Goal: Contribute content

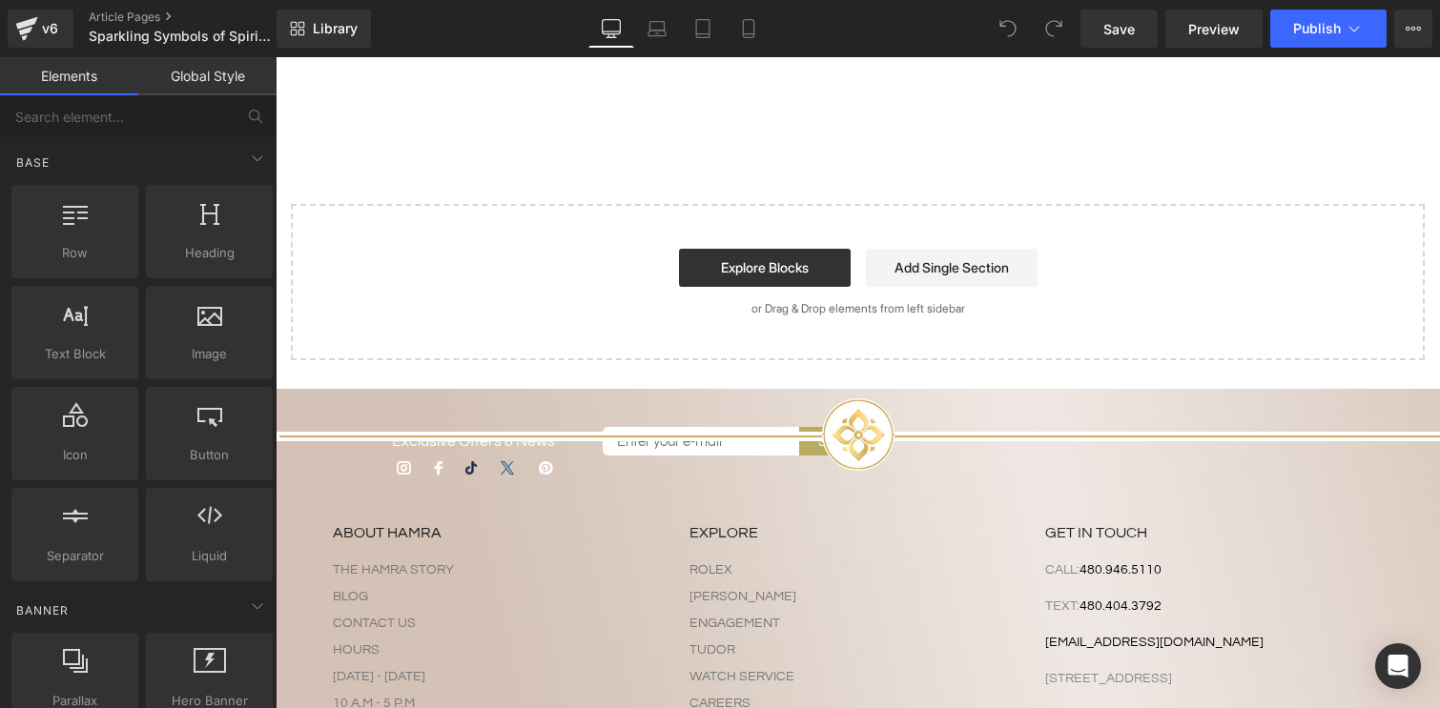
scroll to position [5113, 0]
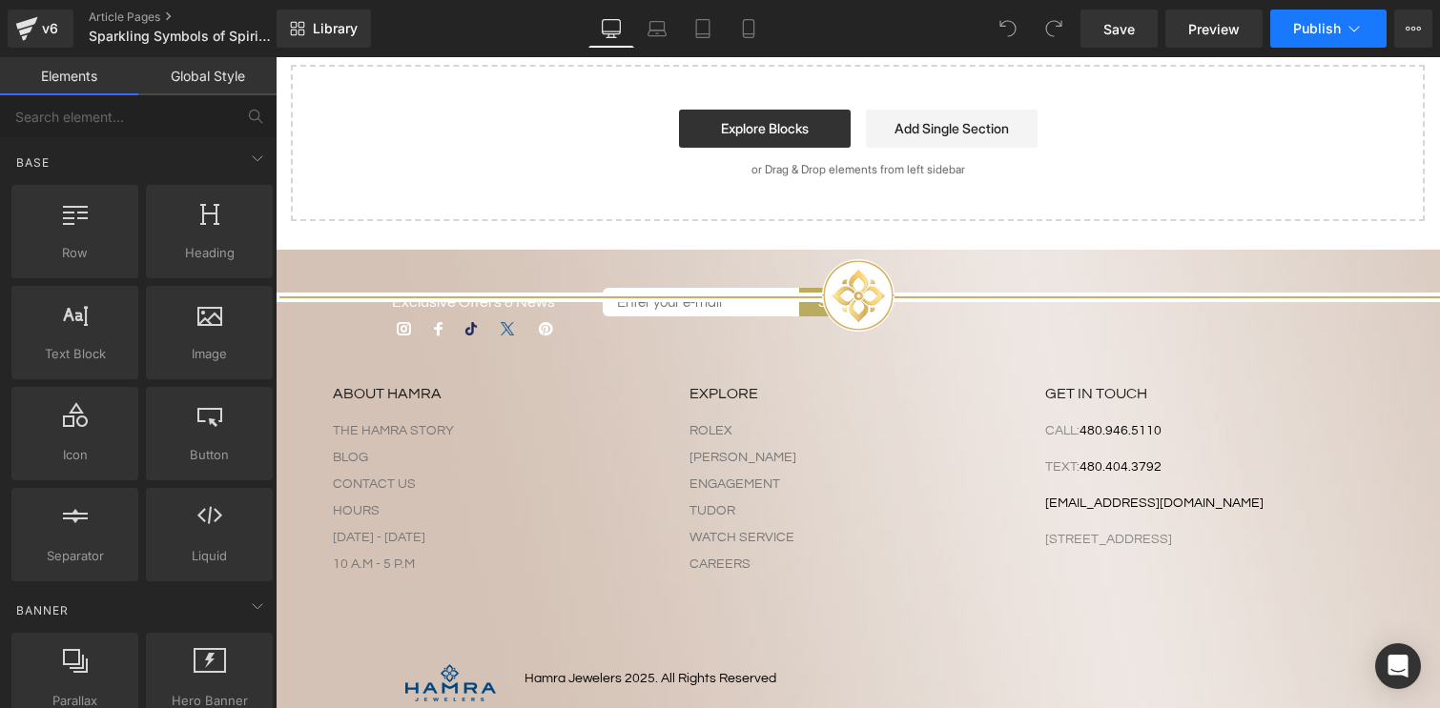
click at [1323, 35] on span "Publish" at bounding box center [1317, 28] width 48 height 15
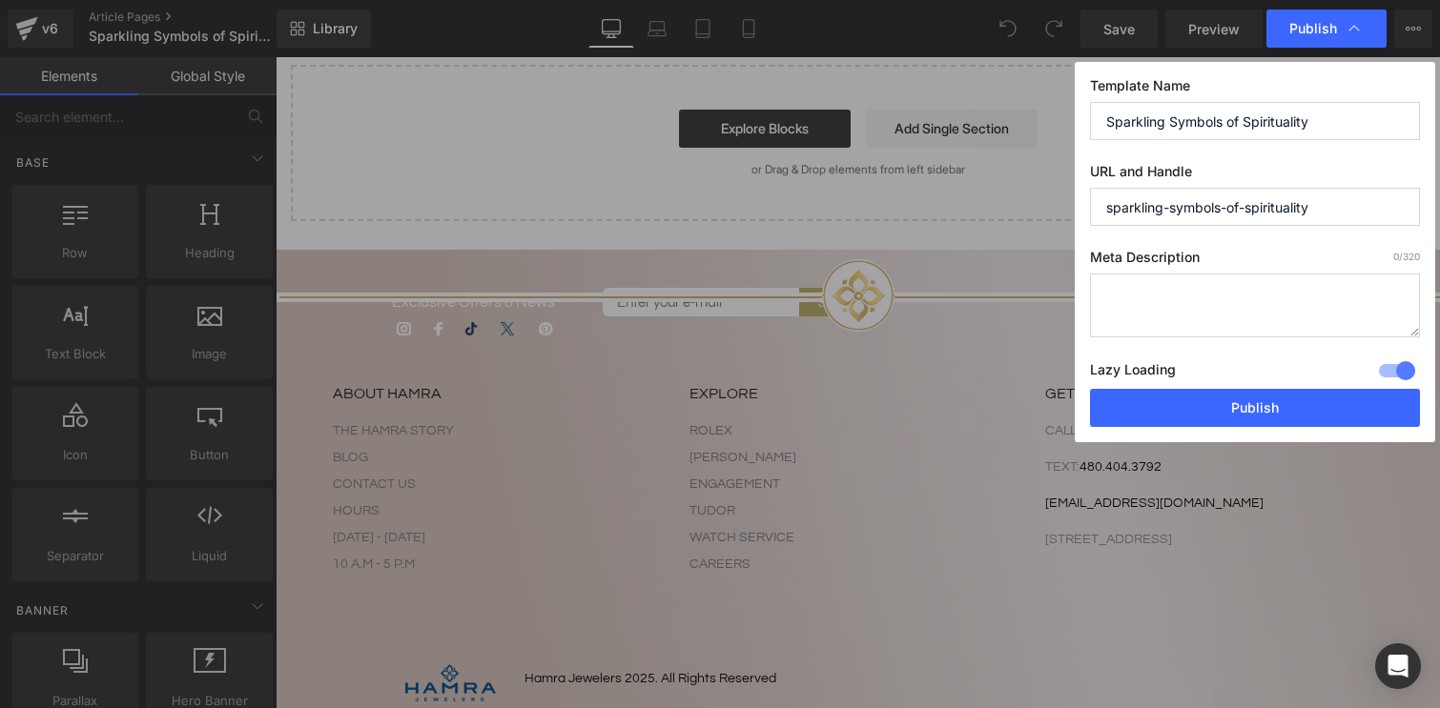
click at [1296, 126] on input "Sparkling Symbols of Spirituality" at bounding box center [1255, 121] width 330 height 38
click at [1343, 215] on input "sparkling-symbols-of-spirituality" at bounding box center [1255, 207] width 330 height 38
click at [1339, 127] on input "Sparkling Symbols of Spirituality" at bounding box center [1255, 121] width 330 height 38
paste input "Diamond Cross Necklaces: Wear Your Faith with Style | Hamra Jewelers"
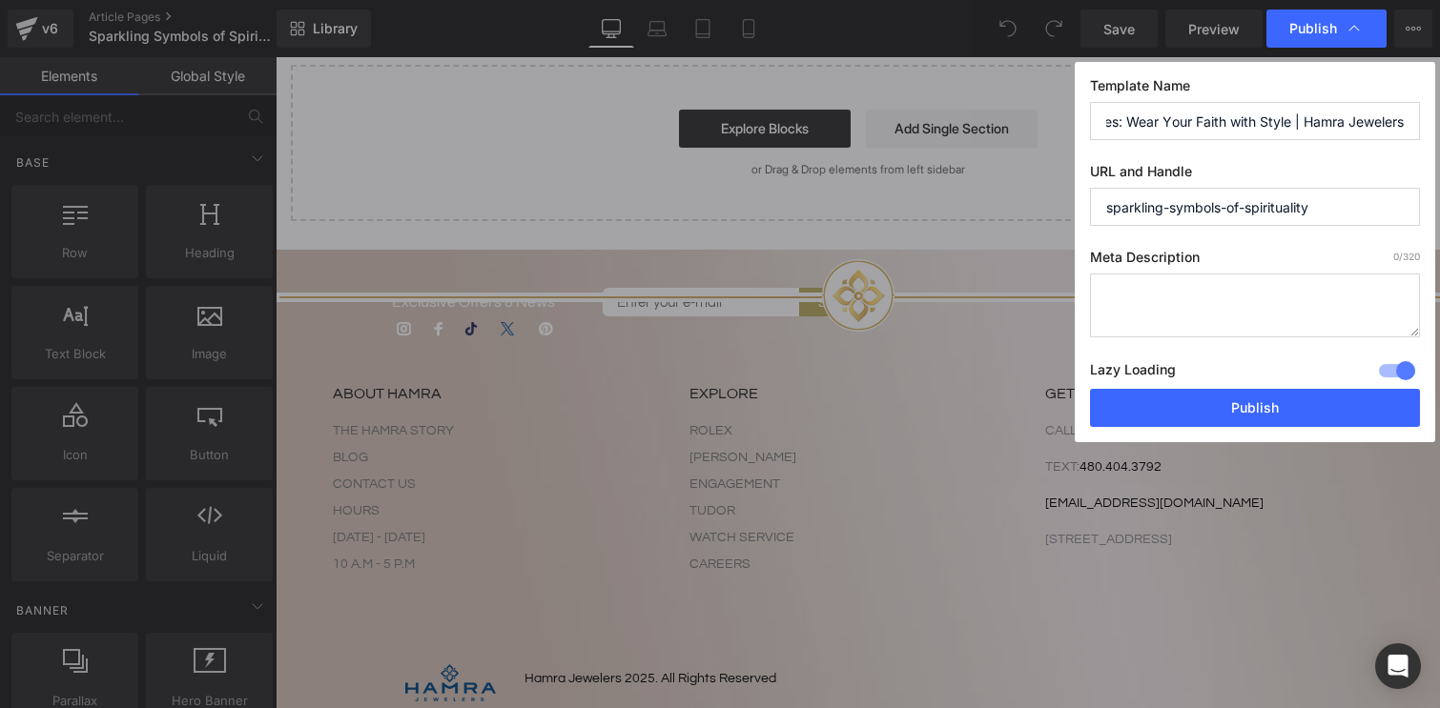
type input "Diamond Cross Necklaces: Wear Your Faith with Style | Hamra Jewelers"
click at [1330, 206] on input "sparkling-symbols-of-spirituality" at bounding box center [1255, 207] width 330 height 38
drag, startPoint x: 1327, startPoint y: 213, endPoint x: 1108, endPoint y: 207, distance: 219.4
click at [1108, 205] on input "sparkling-symbols-of-spirituality" at bounding box center [1255, 207] width 330 height 38
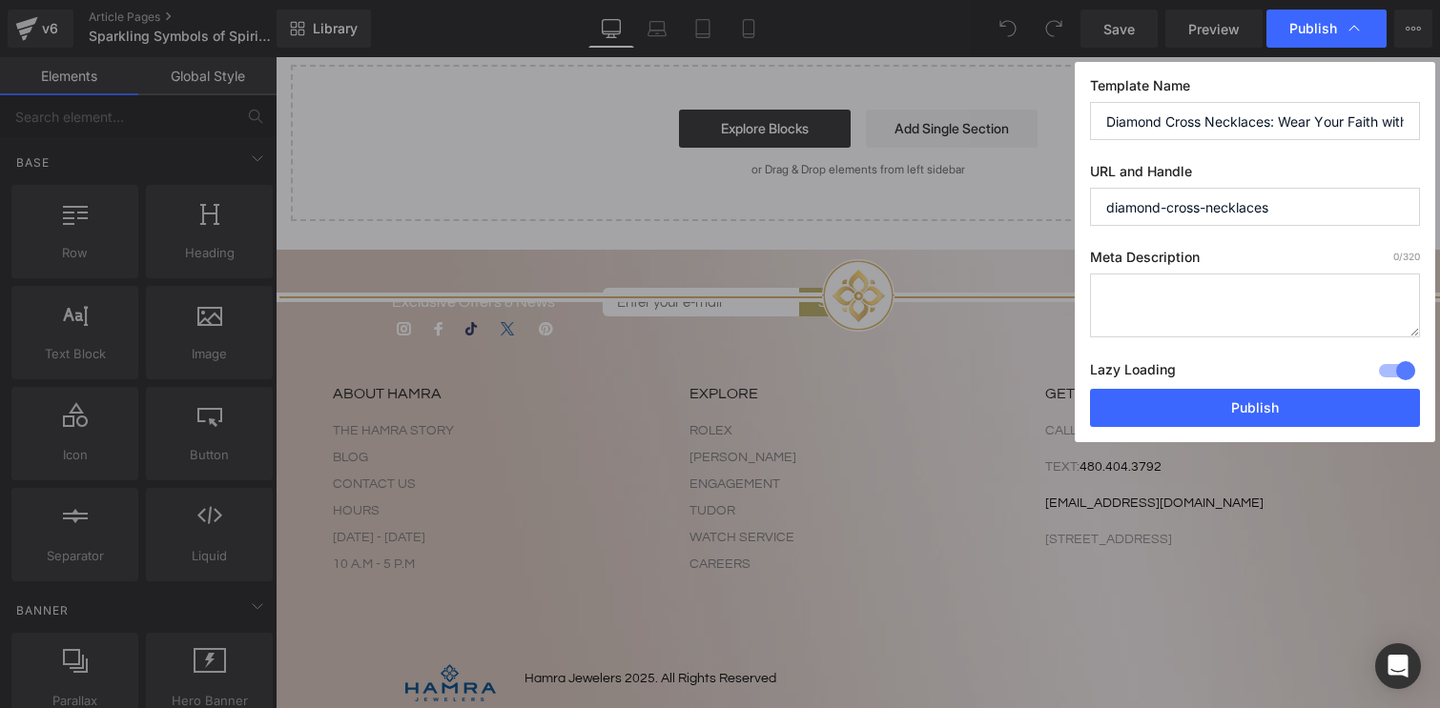
type input "diamond-cross-necklaces"
click at [1147, 270] on label "Meta Description 0 /320" at bounding box center [1255, 261] width 330 height 25
click at [1140, 297] on textarea at bounding box center [1255, 306] width 330 height 64
click at [1189, 298] on textarea at bounding box center [1255, 306] width 330 height 64
paste textarea "Discover diamond cross necklaces crafted in gold and platinum. A variety of dia…"
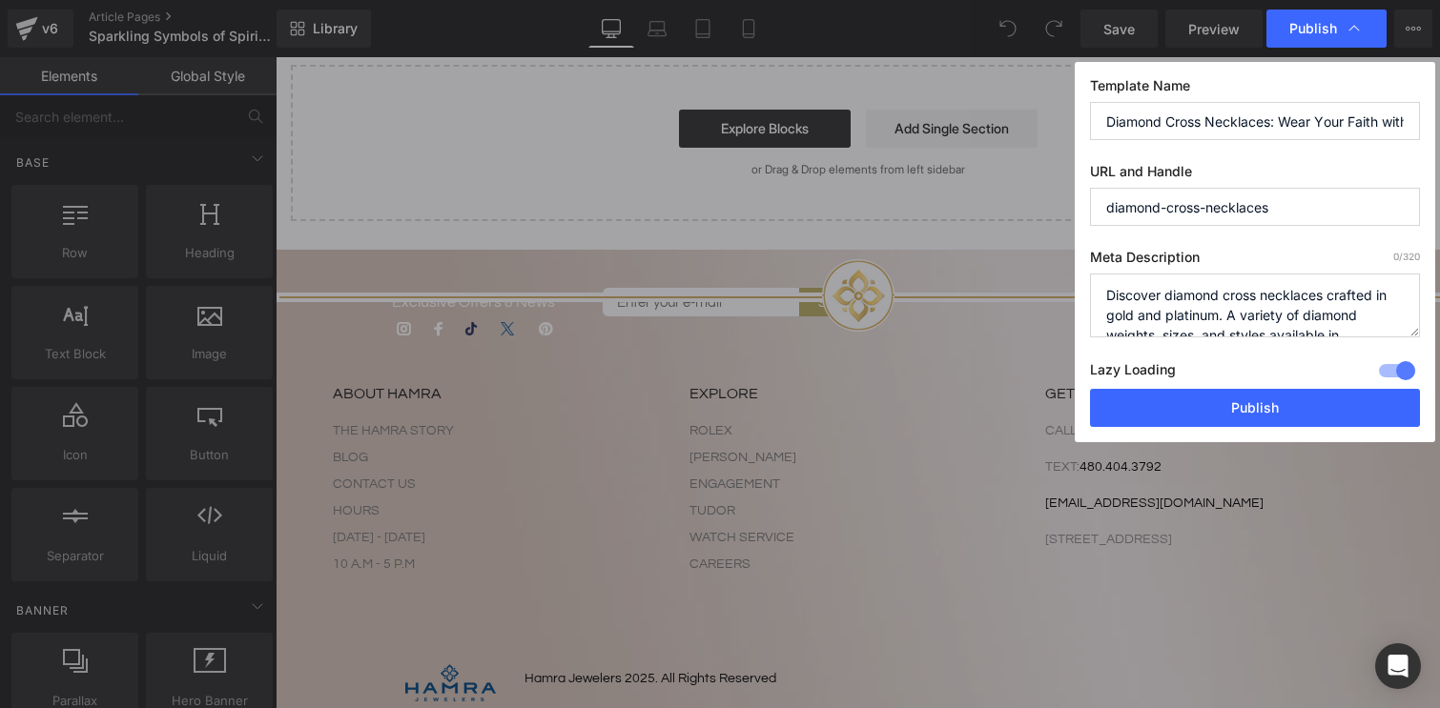
scroll to position [27, 0]
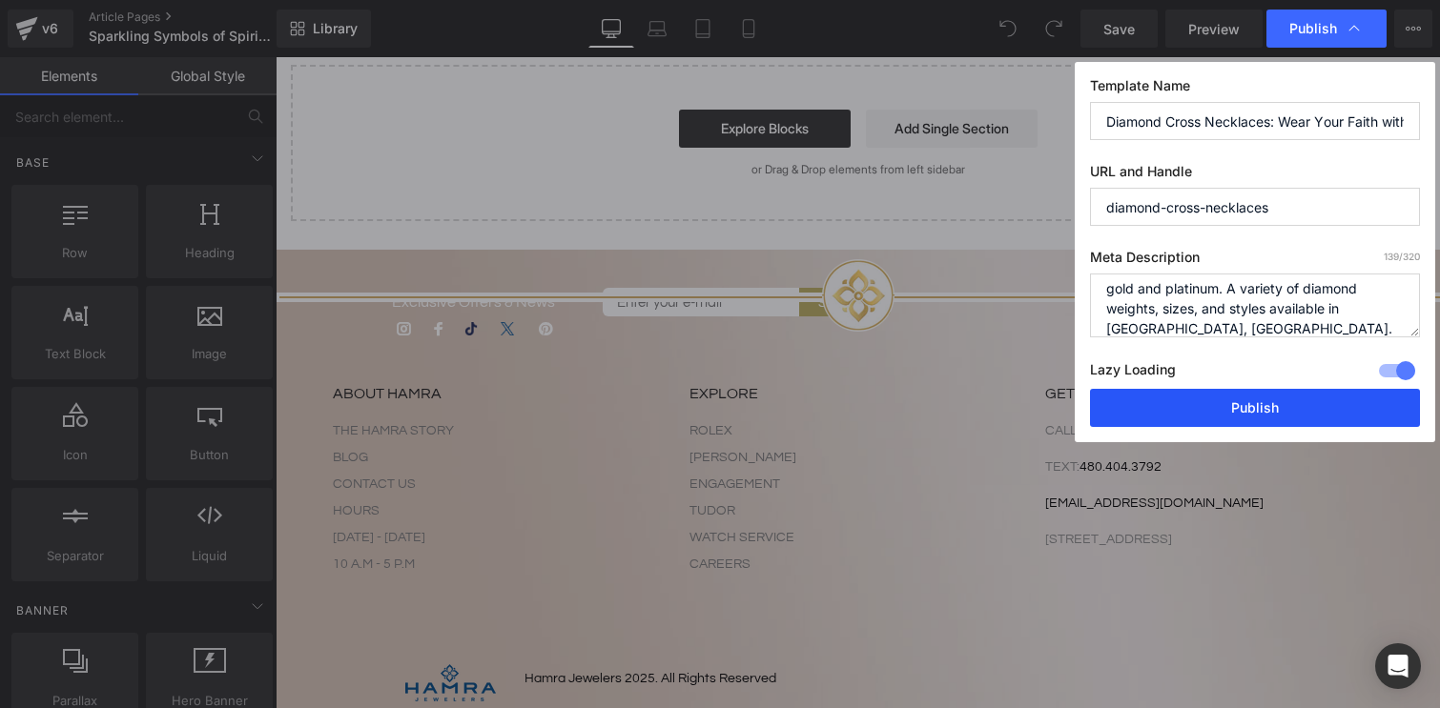
type textarea "Discover diamond cross necklaces crafted in gold and platinum. A variety of dia…"
click at [1222, 405] on button "Publish" at bounding box center [1255, 408] width 330 height 38
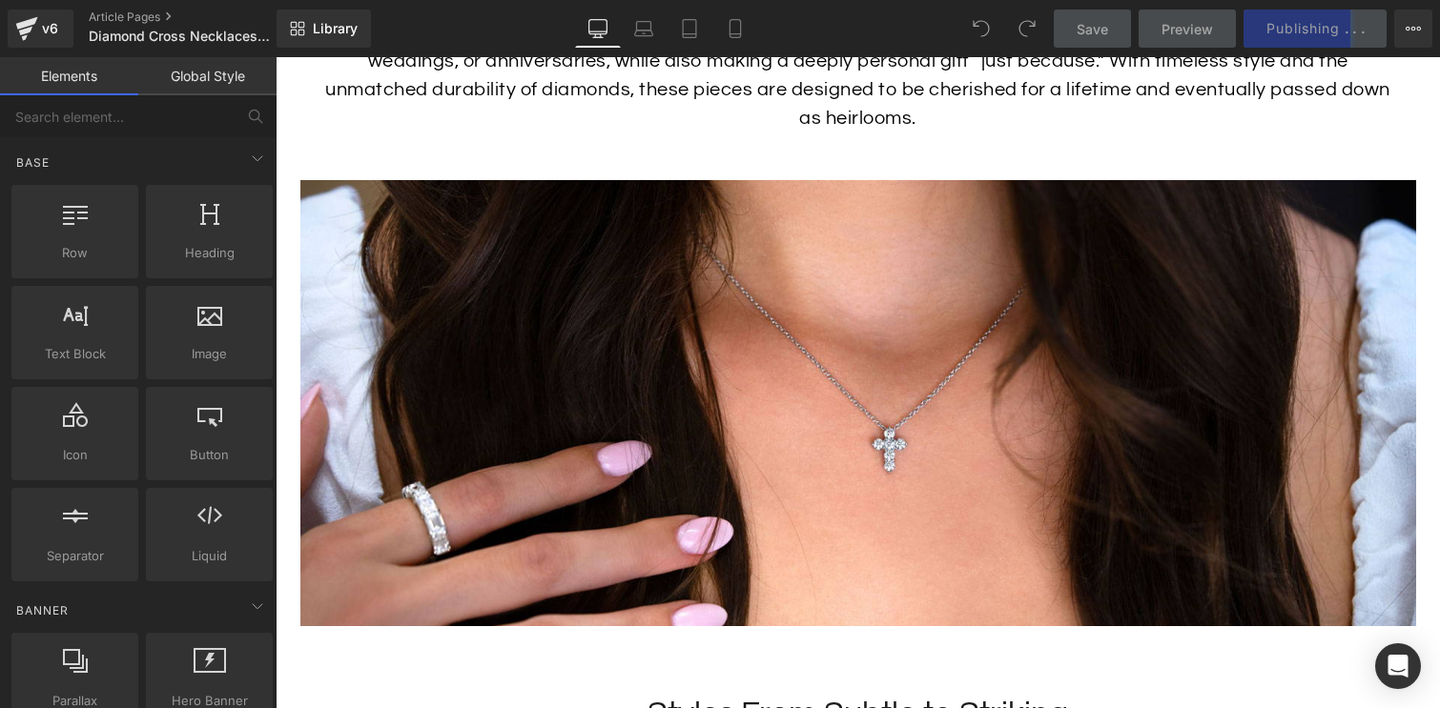
scroll to position [2398, 0]
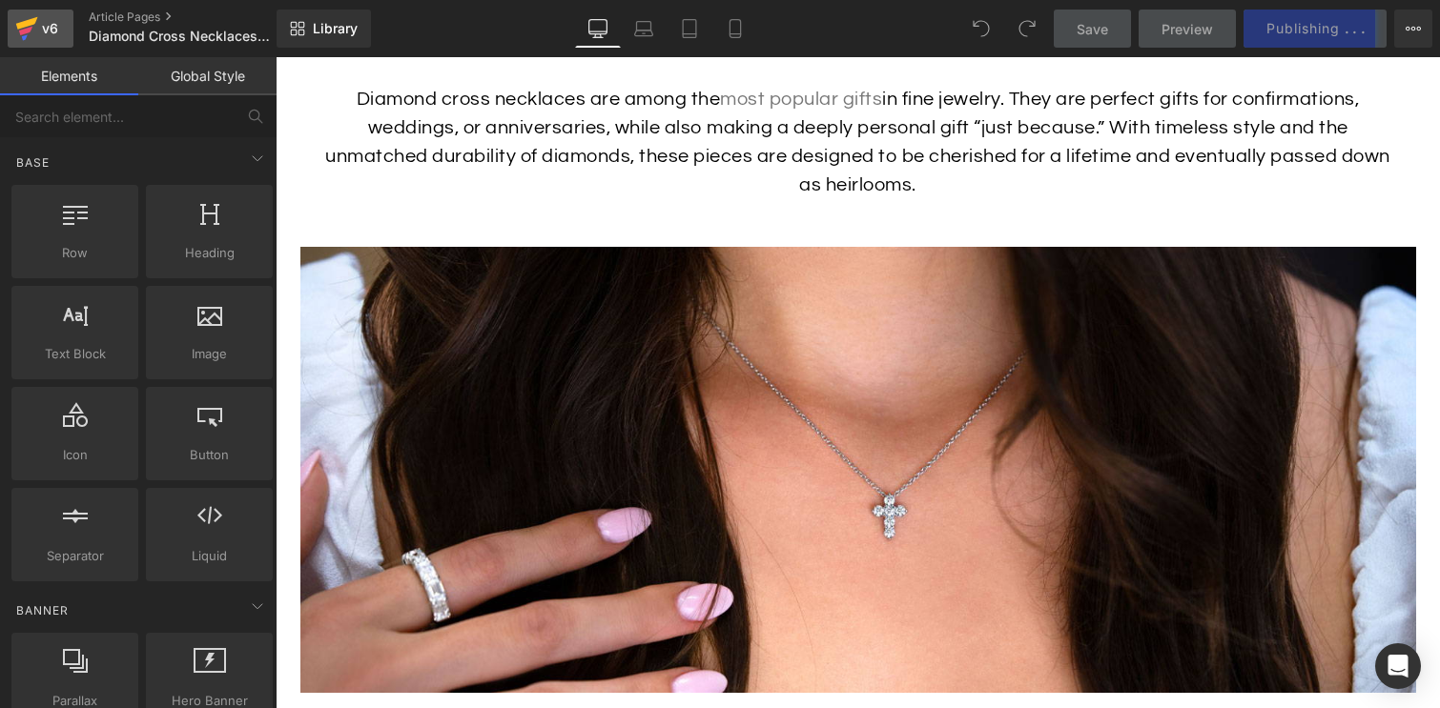
click at [41, 34] on div "v6" at bounding box center [50, 28] width 24 height 25
